Goal: Book appointment/travel/reservation

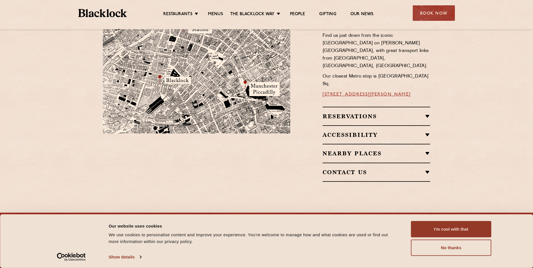
scroll to position [390, 0]
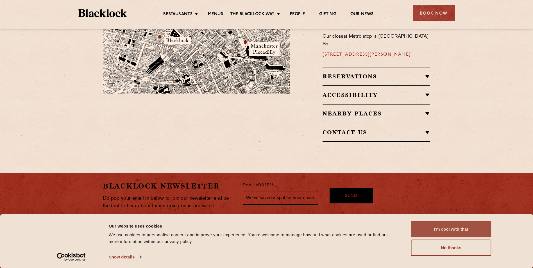
click at [442, 226] on button "I'm cool with that" at bounding box center [451, 229] width 80 height 16
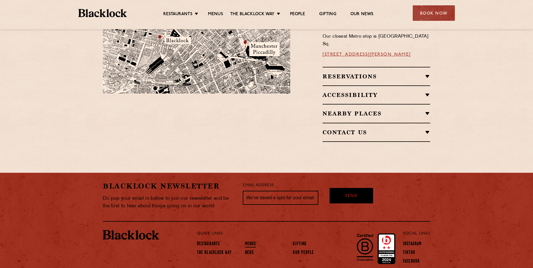
click at [250, 241] on link "Menus" at bounding box center [250, 244] width 11 height 6
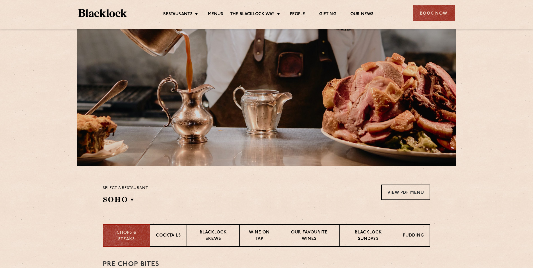
scroll to position [140, 0]
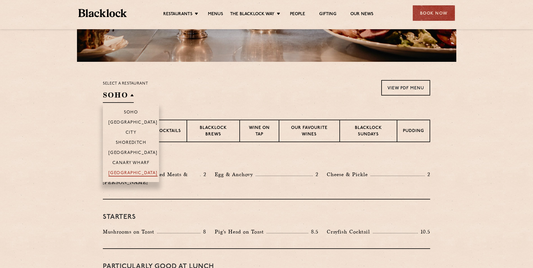
click at [131, 171] on p "[GEOGRAPHIC_DATA]" at bounding box center [132, 174] width 49 height 6
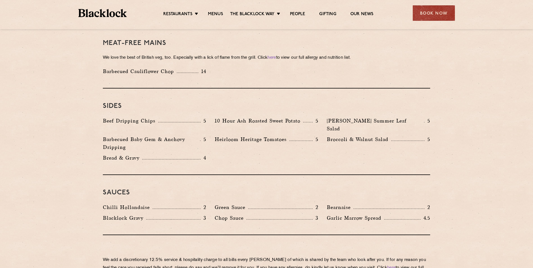
scroll to position [813, 0]
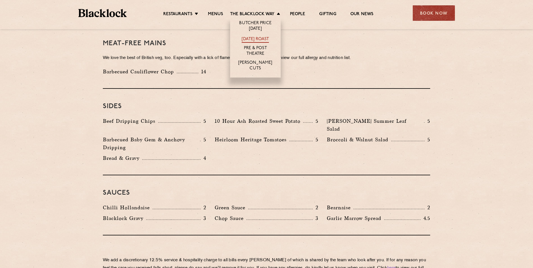
click at [257, 37] on link "[DATE] Roast" at bounding box center [255, 40] width 27 height 6
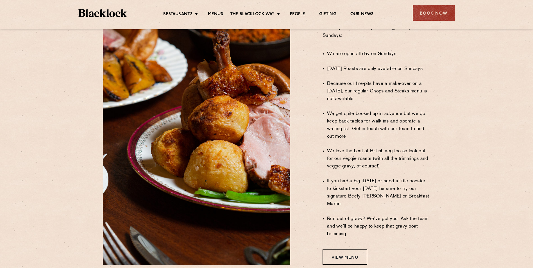
scroll to position [504, 0]
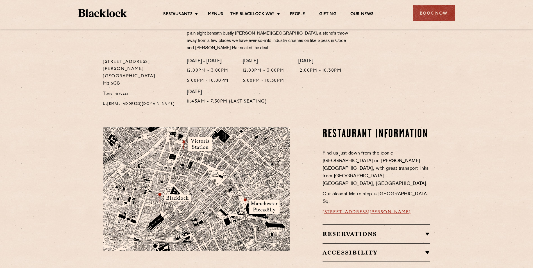
scroll to position [281, 0]
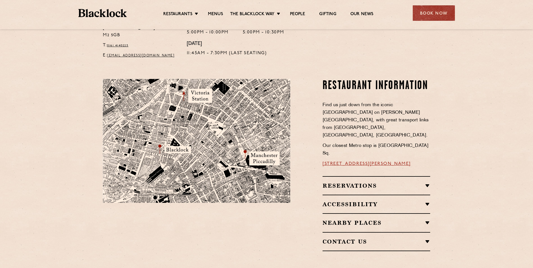
click at [410, 176] on div "Reservations Reservations We know that bookings are important for certain occas…" at bounding box center [376, 185] width 108 height 19
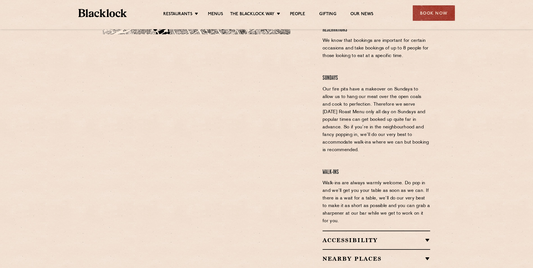
click at [415, 231] on div "Accessibility [GEOGRAPHIC_DATA] is accessible via a lift. Upon arrival please r…" at bounding box center [376, 240] width 108 height 19
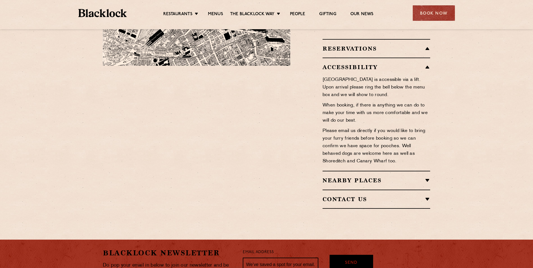
scroll to position [365, 0]
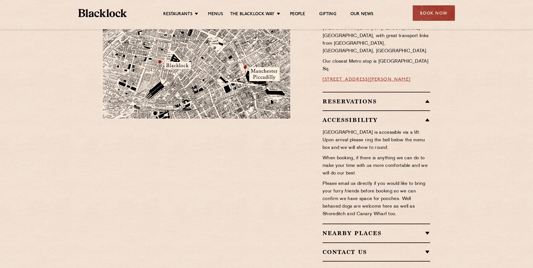
click at [397, 230] on h2 "Nearby Places" at bounding box center [376, 233] width 108 height 7
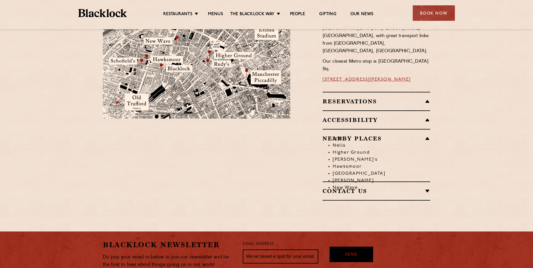
click at [391, 188] on h2 "Contact Us" at bounding box center [376, 191] width 108 height 7
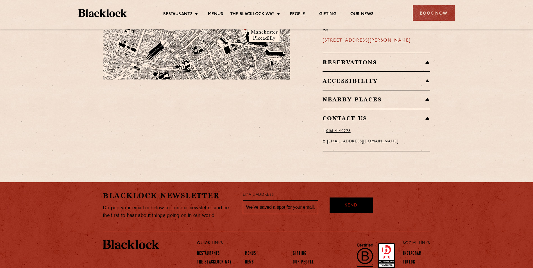
scroll to position [414, 0]
